Goal: Information Seeking & Learning: Find specific fact

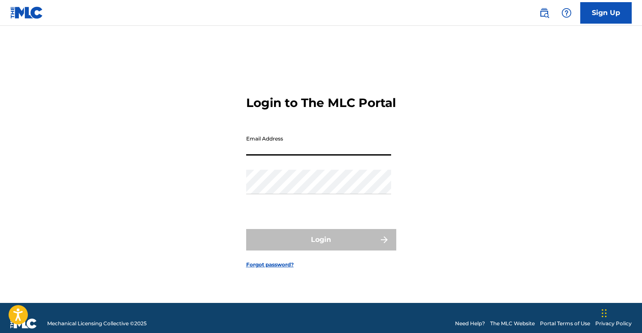
click at [296, 151] on input "Email Address" at bounding box center [318, 143] width 145 height 24
type input "[EMAIL_ADDRESS][DOMAIN_NAME]"
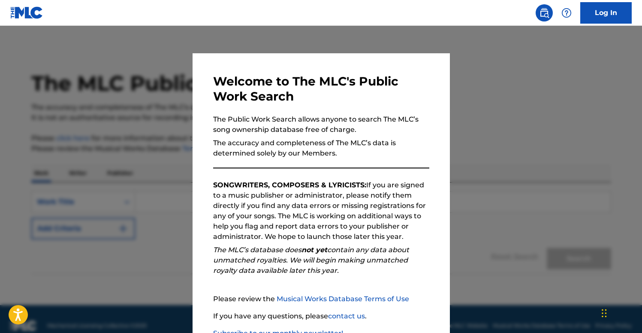
scroll to position [60, 0]
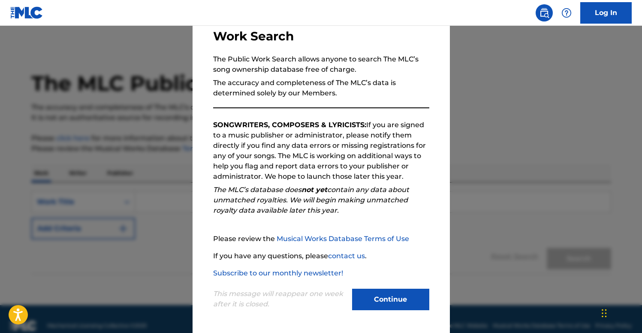
click at [385, 300] on button "Continue" at bounding box center [390, 298] width 77 height 21
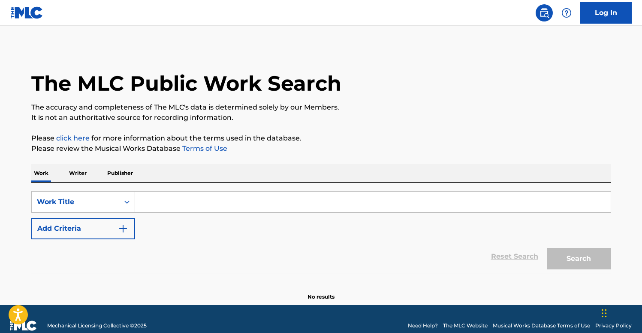
click at [166, 202] on input "Search Form" at bounding box center [373, 201] width 476 height 21
paste input "Ghalat Fehmi"
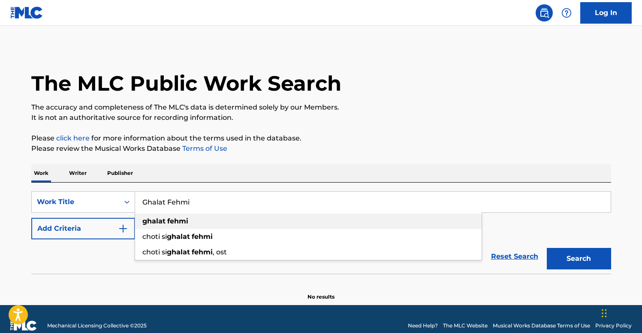
click at [240, 220] on div "ghalat fehmi" at bounding box center [308, 220] width 347 height 15
type input "ghalat fehmi"
click at [576, 260] on button "Search" at bounding box center [579, 258] width 64 height 21
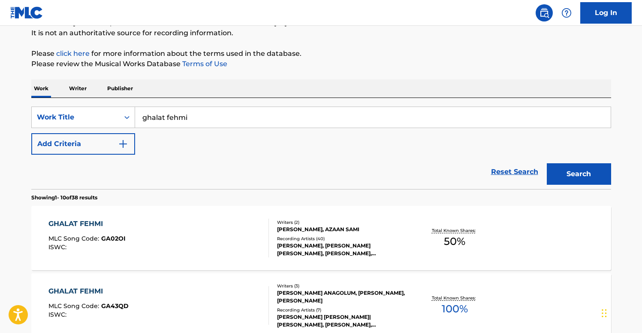
scroll to position [86, 0]
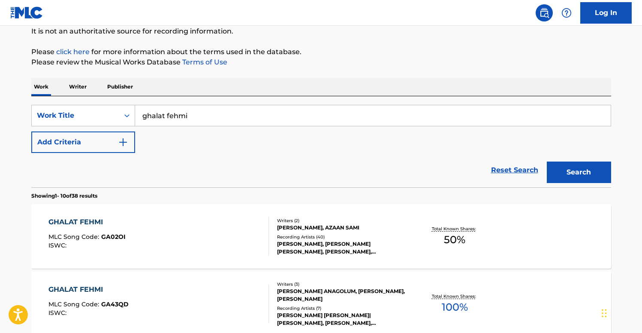
click at [82, 219] on div "GHALAT FEHMI" at bounding box center [86, 222] width 77 height 10
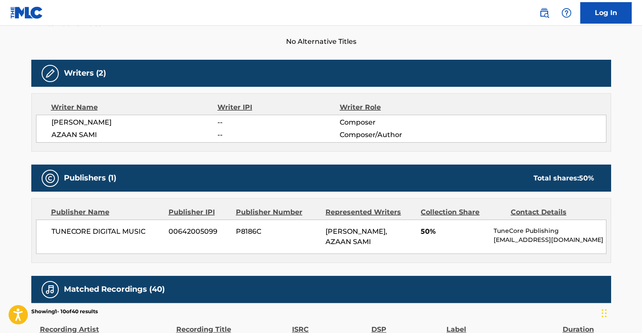
scroll to position [243, 0]
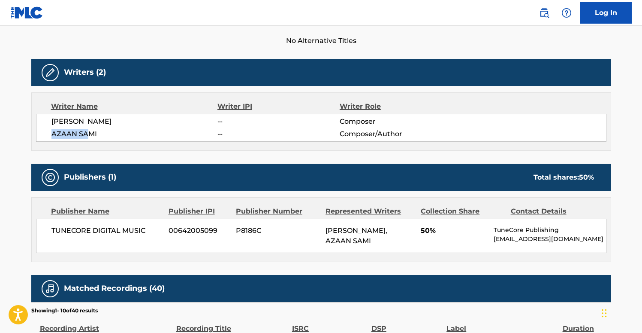
drag, startPoint x: 51, startPoint y: 131, endPoint x: 90, endPoint y: 132, distance: 38.2
click at [90, 132] on span "AZAAN SAMI" at bounding box center [134, 134] width 167 height 10
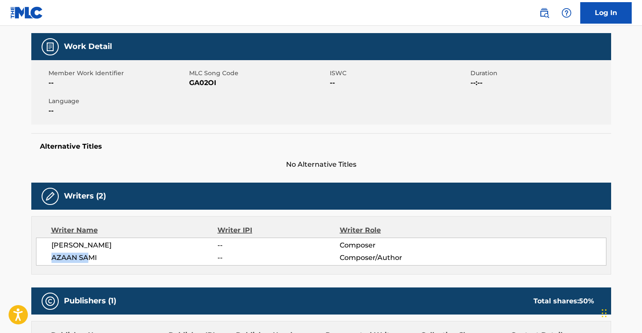
scroll to position [0, 0]
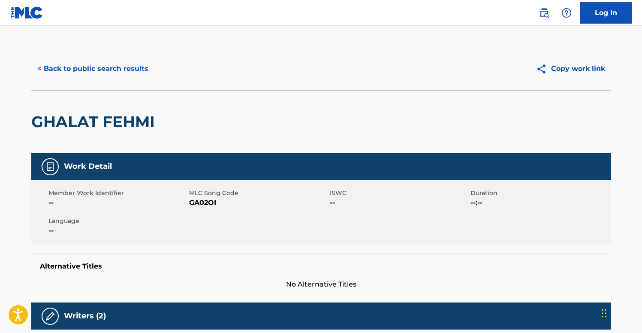
click at [75, 69] on button "< Back to public search results" at bounding box center [92, 68] width 123 height 21
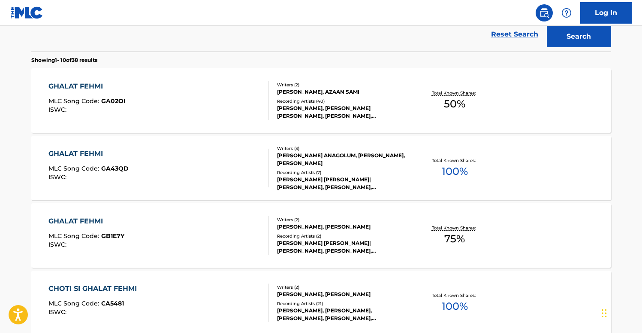
scroll to position [221, 0]
click at [172, 172] on div "GHALAT FEHMI MLC Song Code : GA43QD ISWC :" at bounding box center [158, 168] width 221 height 39
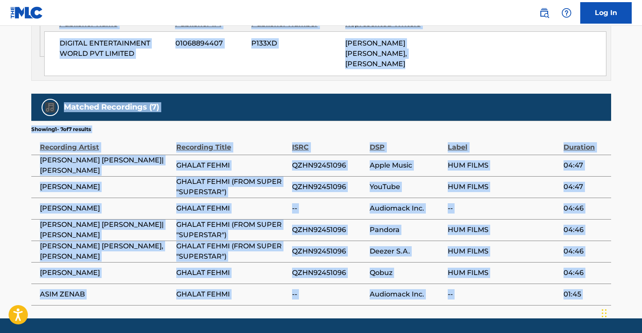
scroll to position [527, 0]
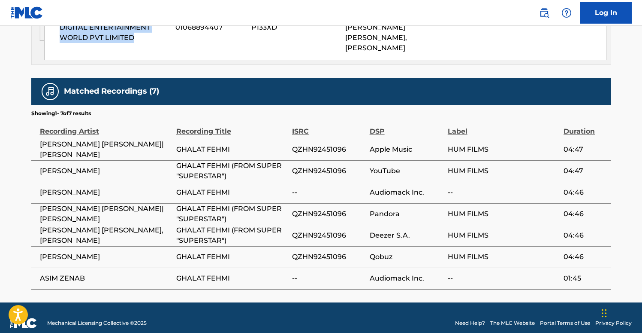
drag, startPoint x: 32, startPoint y: 86, endPoint x: 170, endPoint y: 53, distance: 142.5
copy div "GHALAT FEHMI Work Detail Member Work Identifier -- MLC Song Code GA43QD ISWC --…"
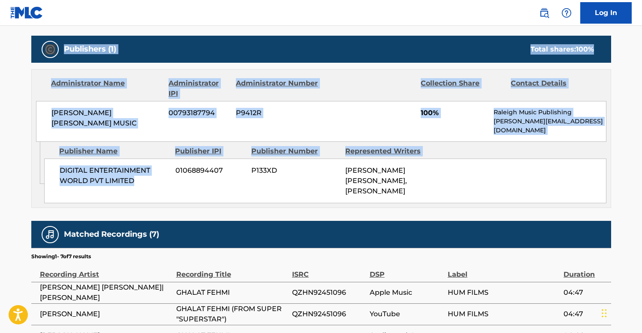
scroll to position [381, 0]
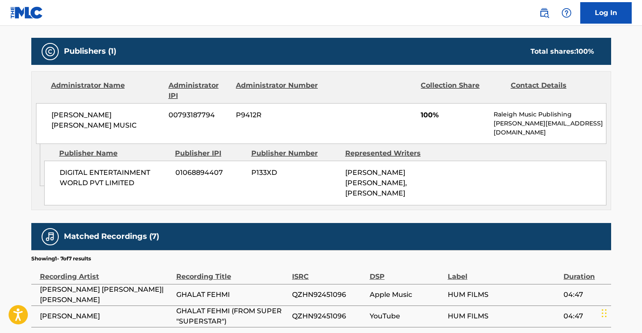
click at [440, 195] on div "Admin Original Publisher Connecting Line Publisher Name Publisher IPI Publisher…" at bounding box center [321, 177] width 579 height 66
drag, startPoint x: 433, startPoint y: 188, endPoint x: 48, endPoint y: 82, distance: 398.7
click at [48, 82] on div "Administrator Name Administrator IPI Administrator Number Collection Share Cont…" at bounding box center [321, 140] width 580 height 139
copy div "Administrator Name Administrator IPI Administrator Number Collection Share Cont…"
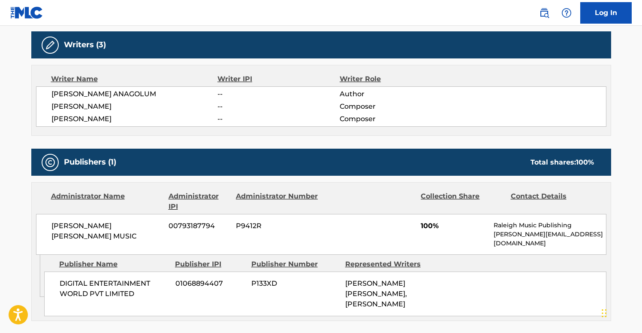
scroll to position [269, 0]
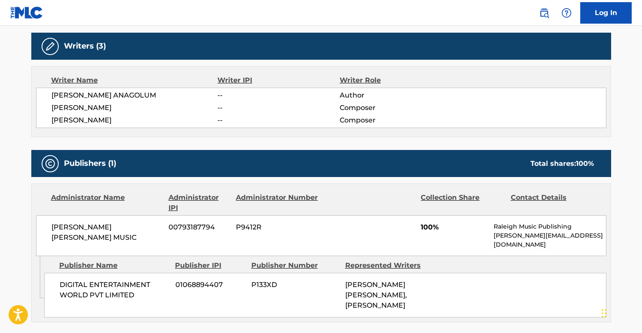
drag, startPoint x: 44, startPoint y: 79, endPoint x: 429, endPoint y: 309, distance: 448.0
click at [429, 309] on div "Work Detail Member Work Identifier -- MLC Song Code GA43QD ISWC -- Duration --:…" at bounding box center [321, 214] width 580 height 663
copy div "Writer Name Writer IPI Writer Role SASHWAT ANAGOLUM -- Author ZORAN MALJEVIC --…"
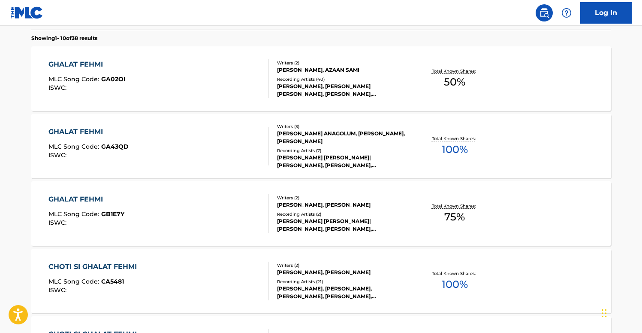
click at [73, 200] on div "GHALAT FEHMI" at bounding box center [86, 199] width 76 height 10
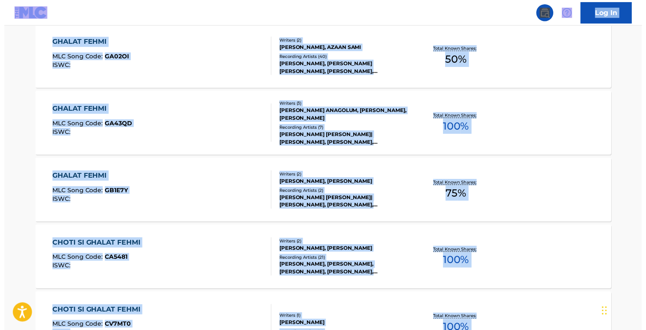
scroll to position [246, 0]
